Goal: Use online tool/utility

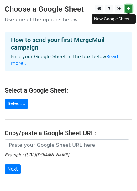
click at [127, 8] on icon at bounding box center [128, 8] width 3 height 4
click at [108, 58] on link "Read more..." at bounding box center [64, 60] width 107 height 12
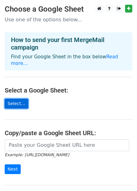
click at [18, 102] on link "Select..." at bounding box center [17, 104] width 24 height 10
